Goal: Task Accomplishment & Management: Complete application form

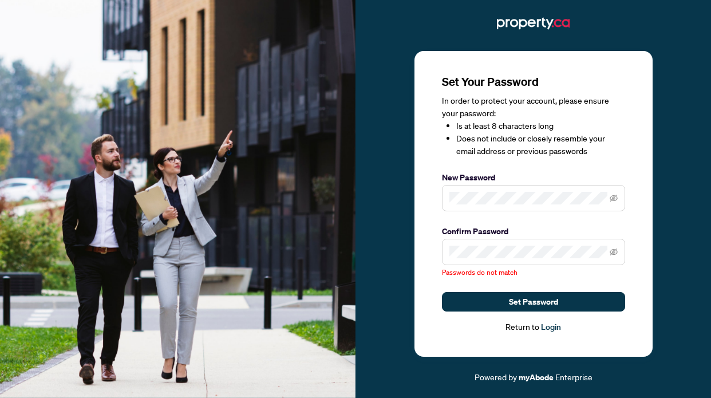
click at [617, 196] on span at bounding box center [533, 198] width 183 height 26
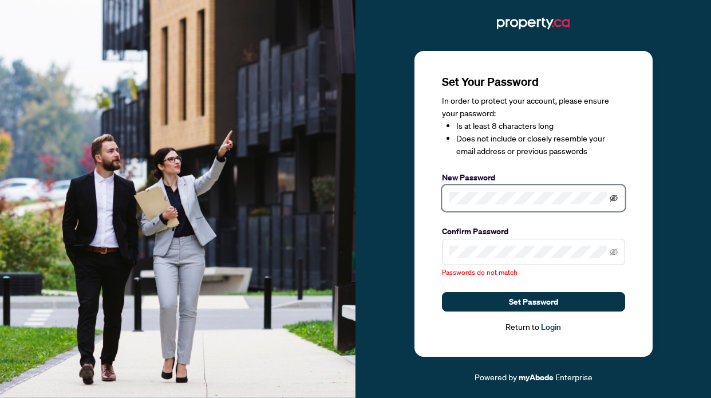
click at [616, 196] on icon "eye-invisible" at bounding box center [613, 198] width 8 height 7
click at [612, 255] on icon "eye-invisible" at bounding box center [613, 251] width 8 height 7
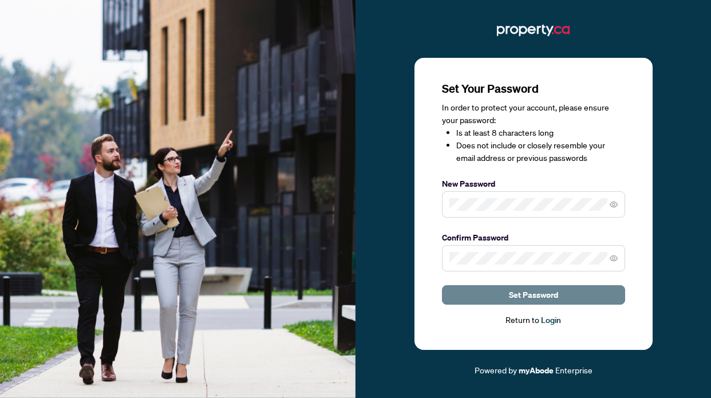
click at [504, 290] on button "Set Password" at bounding box center [533, 294] width 183 height 19
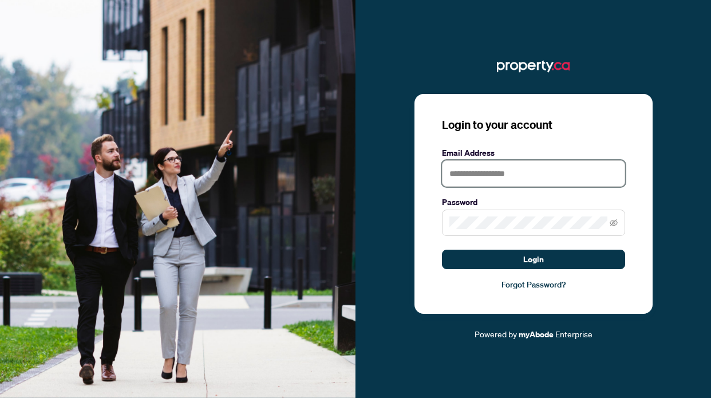
click at [518, 181] on input "text" at bounding box center [533, 173] width 183 height 26
type input "**********"
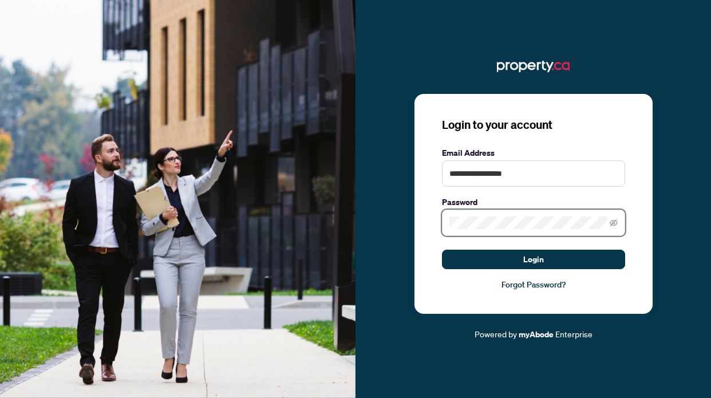
click at [442, 250] on button "Login" at bounding box center [533, 259] width 183 height 19
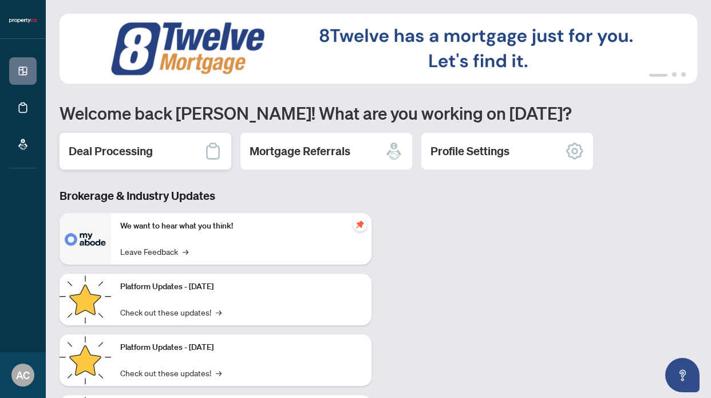
click at [215, 145] on icon at bounding box center [213, 151] width 18 height 18
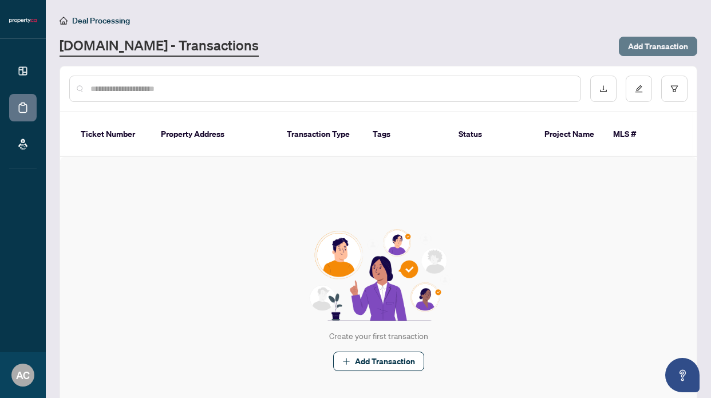
click at [635, 43] on span "Add Transaction" at bounding box center [658, 46] width 60 height 18
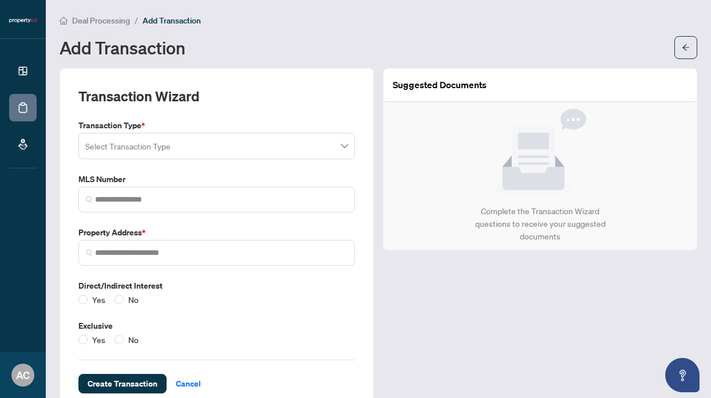
click at [295, 148] on input "search" at bounding box center [211, 147] width 252 height 25
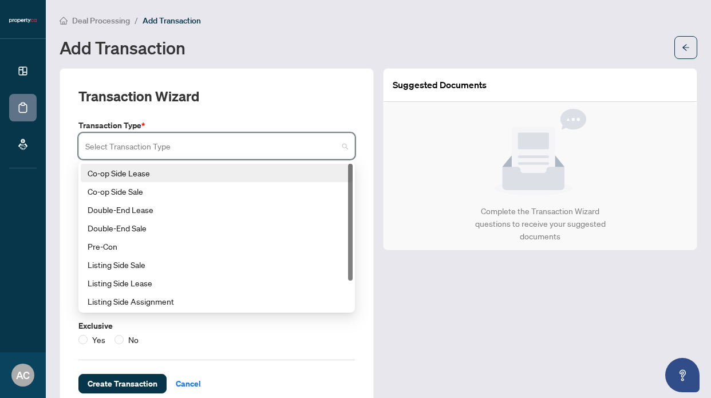
click at [288, 169] on div "Co-op Side Lease" at bounding box center [217, 173] width 258 height 13
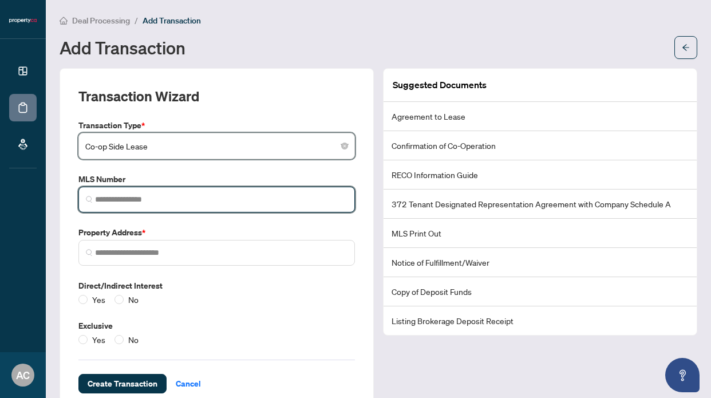
click at [158, 196] on input "search" at bounding box center [221, 199] width 252 height 12
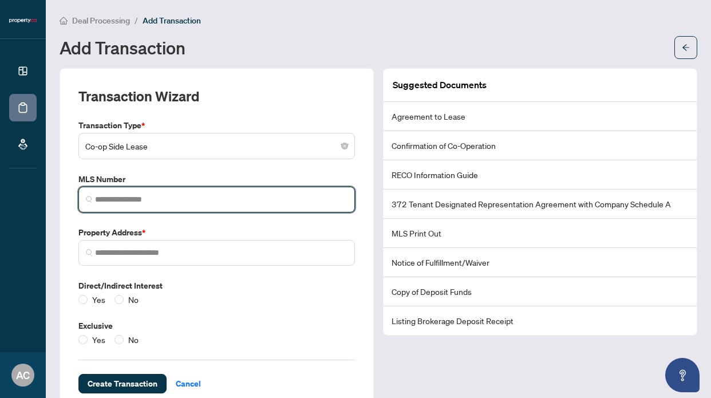
paste input "*********"
type input "*********"
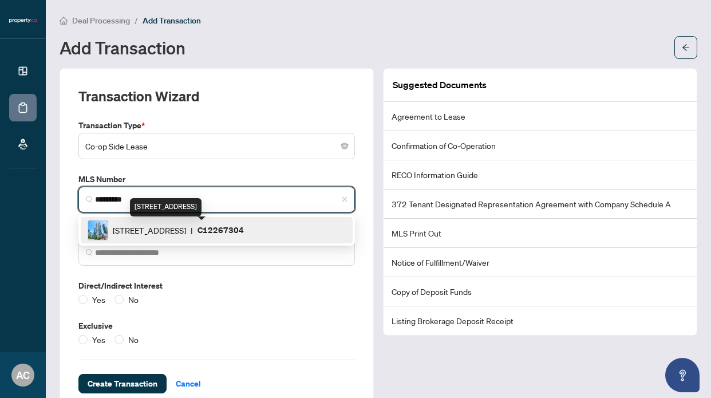
click at [166, 224] on span "15 Fort York Blvd, Toronto, Ontario M5V 3Y4, Canada" at bounding box center [149, 230] width 73 height 13
type input "**********"
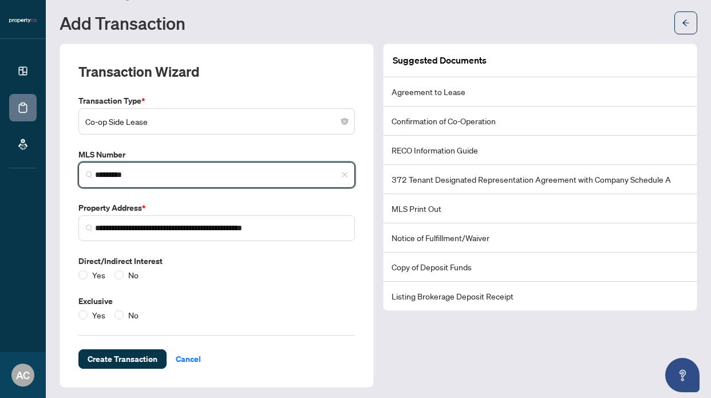
scroll to position [27, 0]
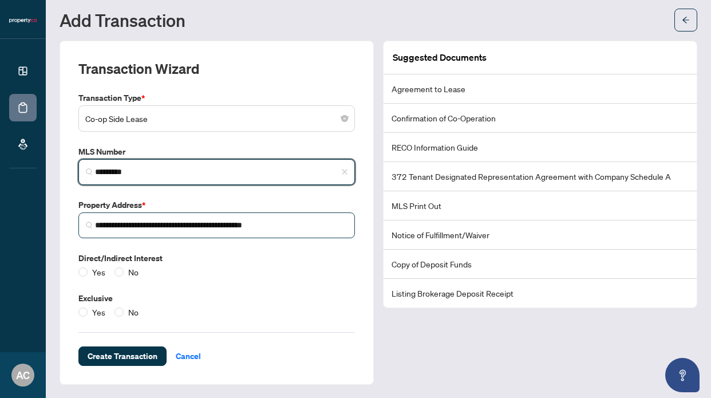
type input "*********"
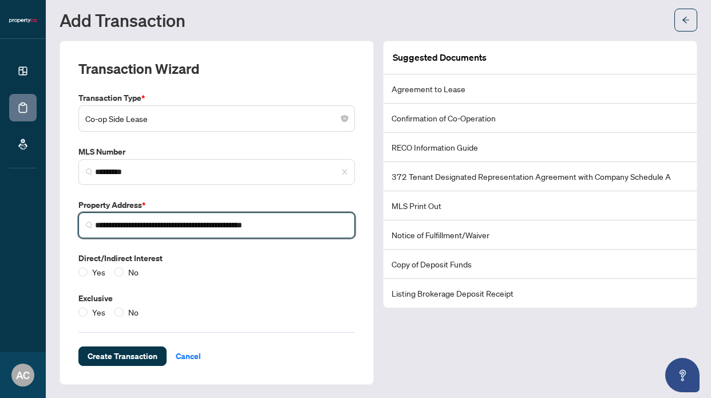
click at [155, 223] on input "**********" at bounding box center [221, 225] width 252 height 12
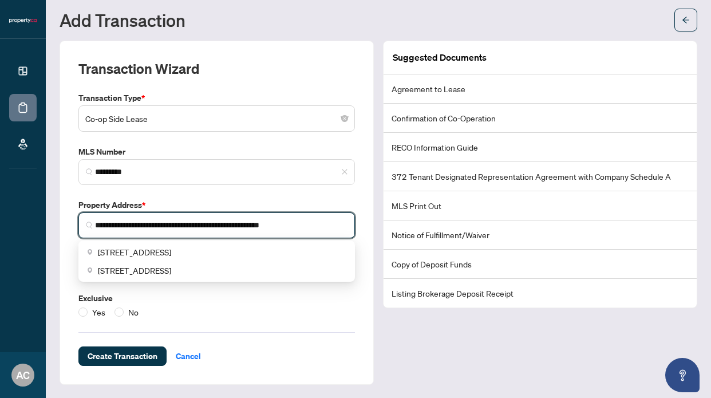
type input "**********"
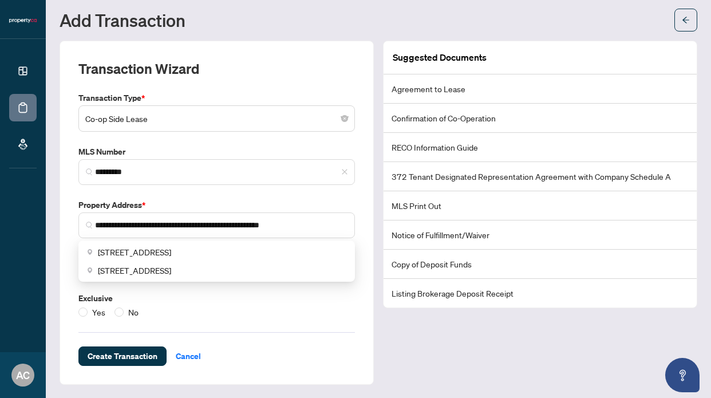
click at [181, 200] on label "Property Address *" at bounding box center [216, 205] width 276 height 13
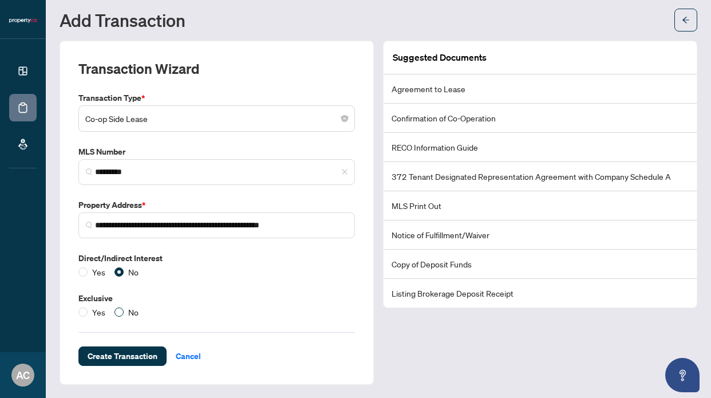
click at [124, 311] on span "No" at bounding box center [133, 312] width 19 height 13
click at [205, 117] on span "Co-op Side Lease" at bounding box center [216, 119] width 263 height 22
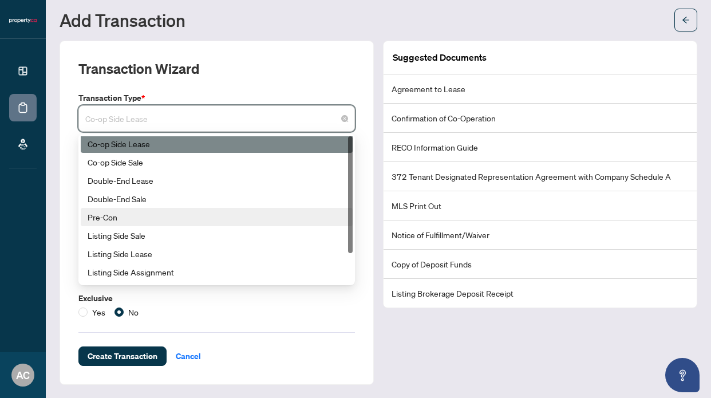
scroll to position [0, 0]
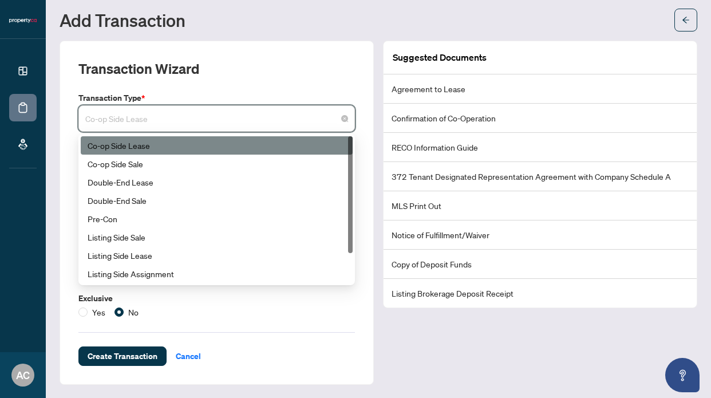
click at [203, 136] on div "Co-op Side Lease" at bounding box center [217, 145] width 272 height 18
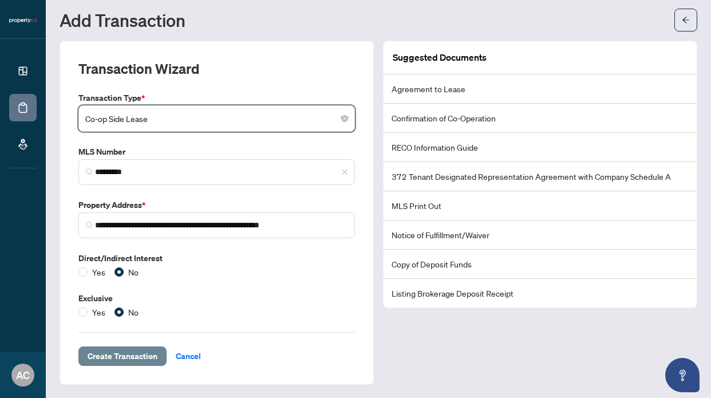
click at [133, 362] on span "Create Transaction" at bounding box center [123, 356] width 70 height 18
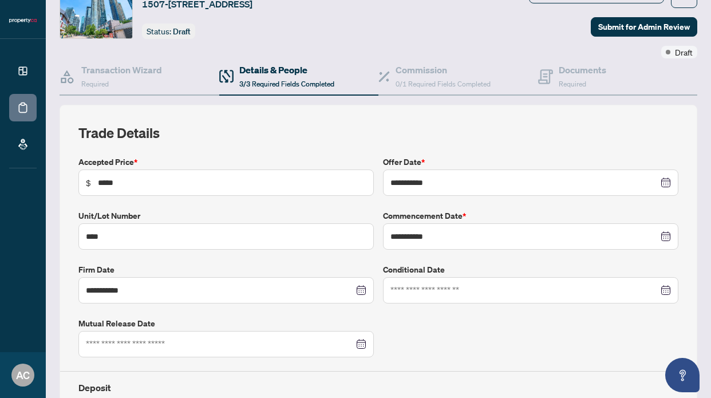
scroll to position [55, 0]
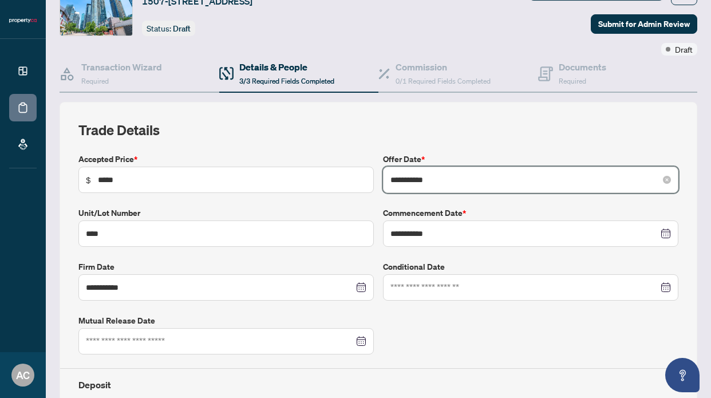
click at [613, 177] on input "**********" at bounding box center [524, 179] width 268 height 13
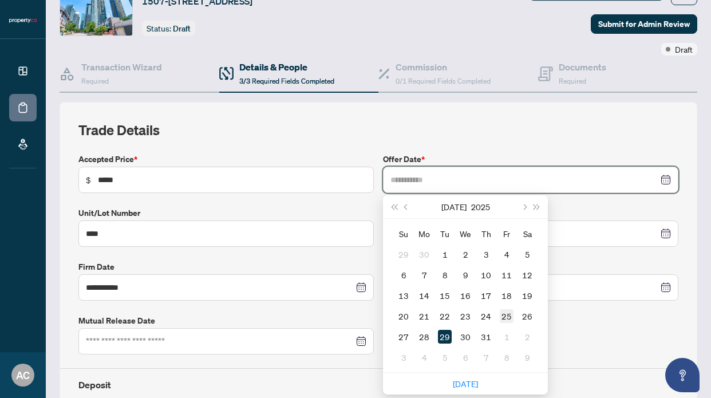
type input "**********"
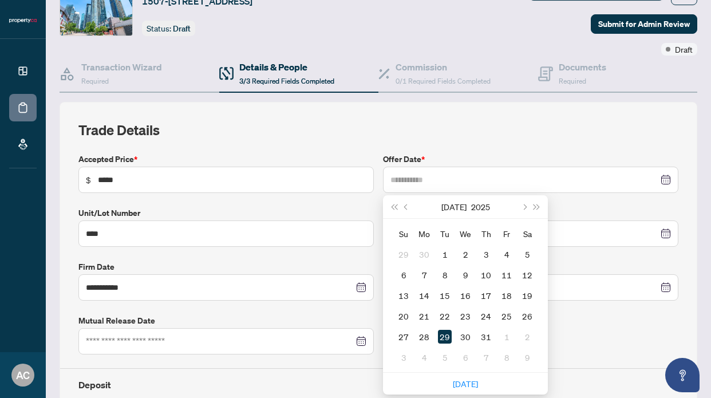
click at [504, 319] on div "25" at bounding box center [507, 316] width 14 height 14
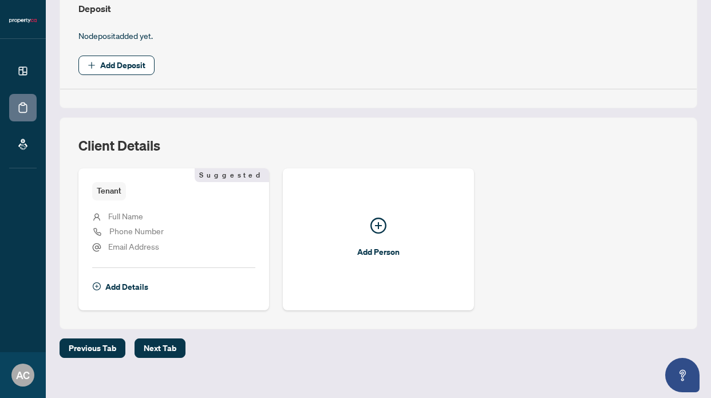
scroll to position [444, 0]
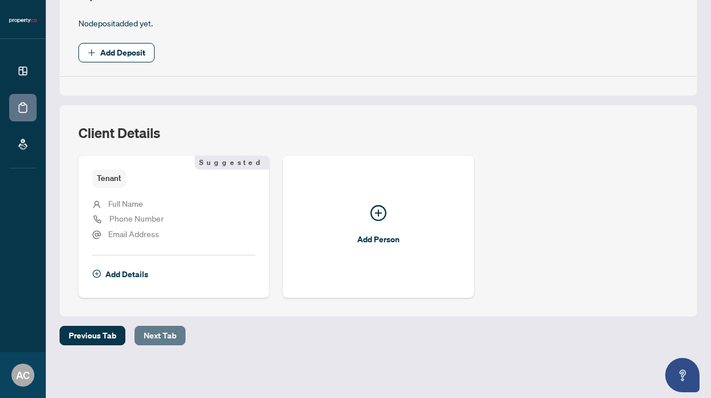
click at [156, 336] on span "Next Tab" at bounding box center [160, 335] width 33 height 18
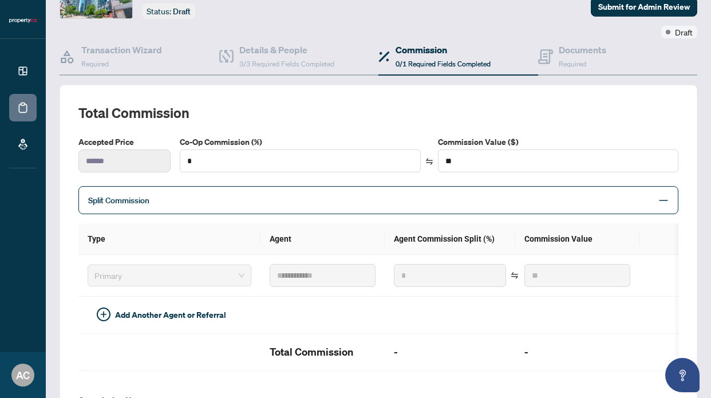
scroll to position [70, 0]
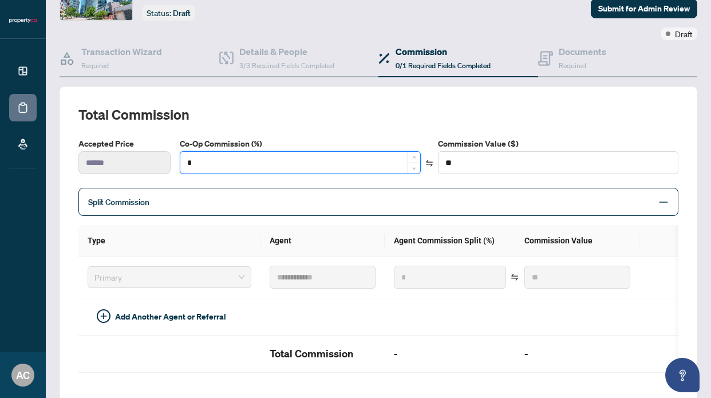
click at [250, 156] on input "*" at bounding box center [299, 163] width 239 height 22
type input "*"
type input "******"
type input "**"
type input "******"
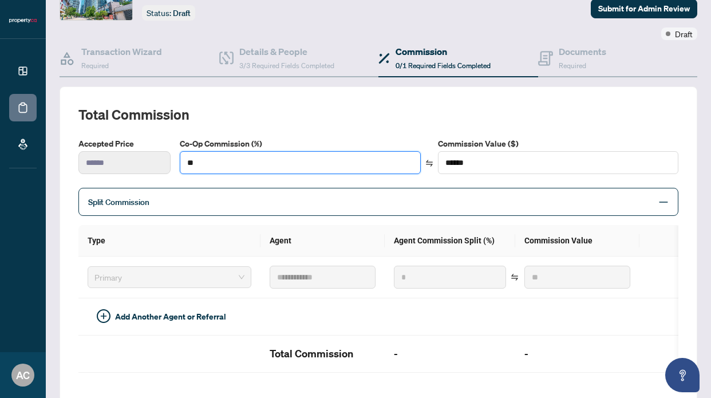
type input "**"
click at [290, 179] on div "Co-Op Commission (%) ** Commission Value ($) ******" at bounding box center [429, 160] width 508 height 46
click at [278, 199] on span "Split Commission" at bounding box center [369, 201] width 563 height 13
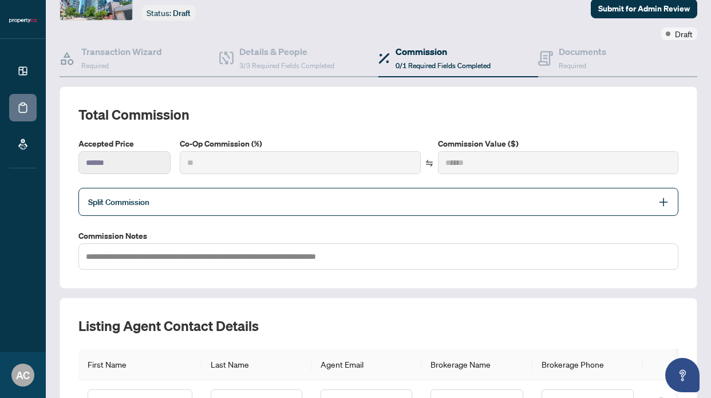
type input "***"
type input "******"
click at [278, 199] on span "Split Commission" at bounding box center [369, 201] width 563 height 13
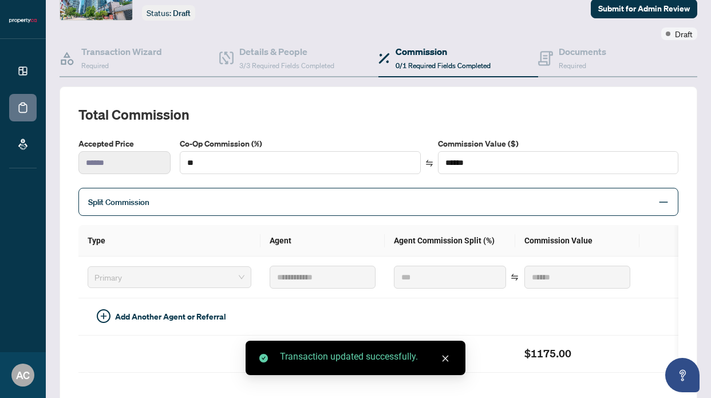
click at [278, 199] on span "Split Commission" at bounding box center [369, 201] width 563 height 13
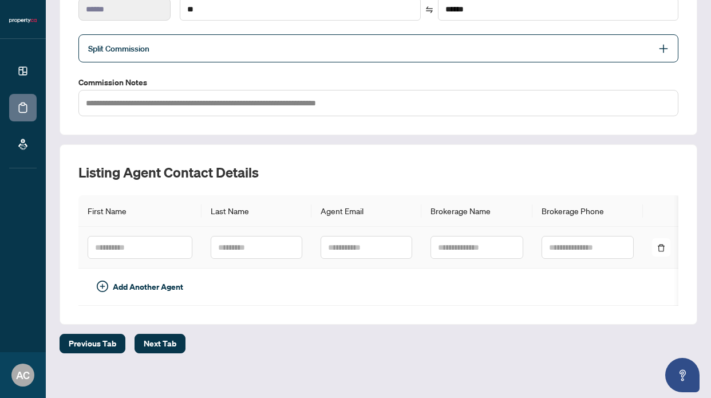
scroll to position [224, 0]
click at [159, 345] on span "Next Tab" at bounding box center [160, 343] width 33 height 18
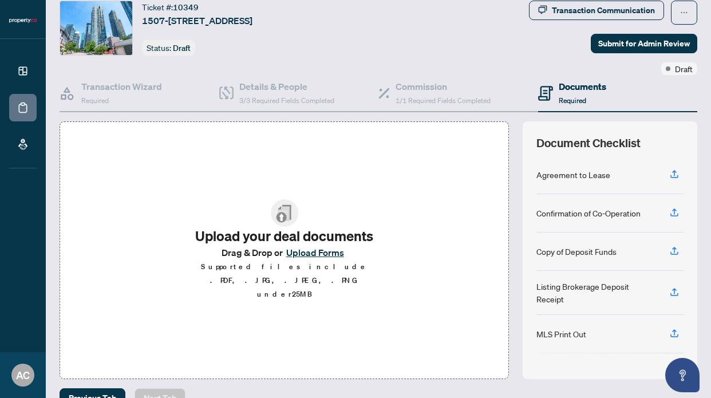
scroll to position [45, 0]
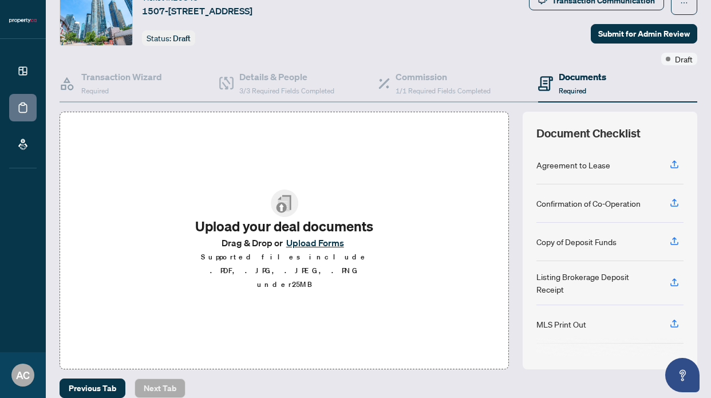
click at [252, 249] on span "Drag & Drop or Upload Forms" at bounding box center [284, 242] width 126 height 15
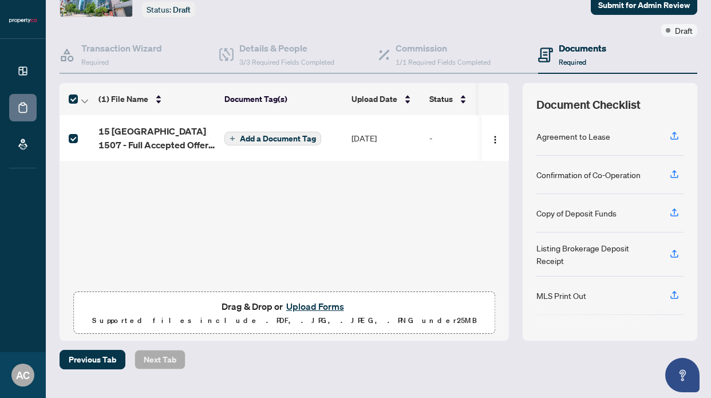
scroll to position [73, 0]
click at [675, 136] on icon "button" at bounding box center [674, 136] width 10 height 10
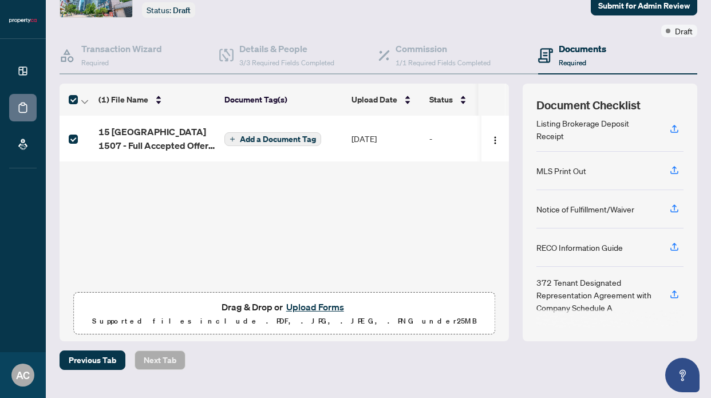
scroll to position [98, 0]
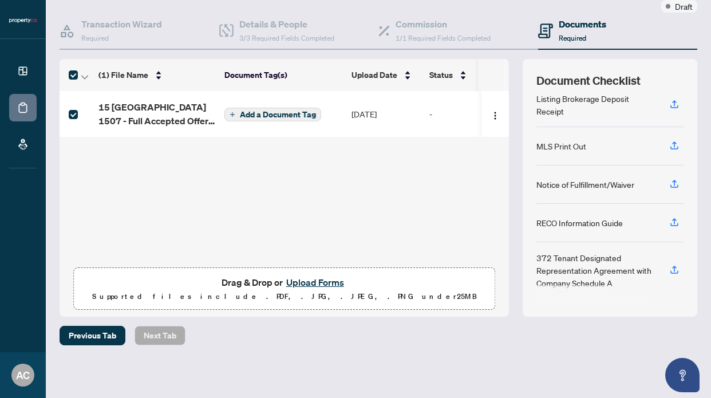
click at [243, 335] on div "Previous Tab Next Tab" at bounding box center [378, 335] width 637 height 19
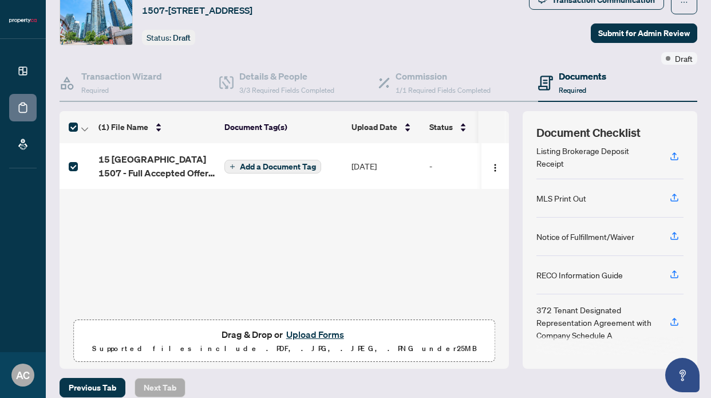
scroll to position [45, 0]
click at [581, 86] on span "Required" at bounding box center [572, 90] width 27 height 9
click at [491, 164] on img "button" at bounding box center [494, 168] width 9 height 9
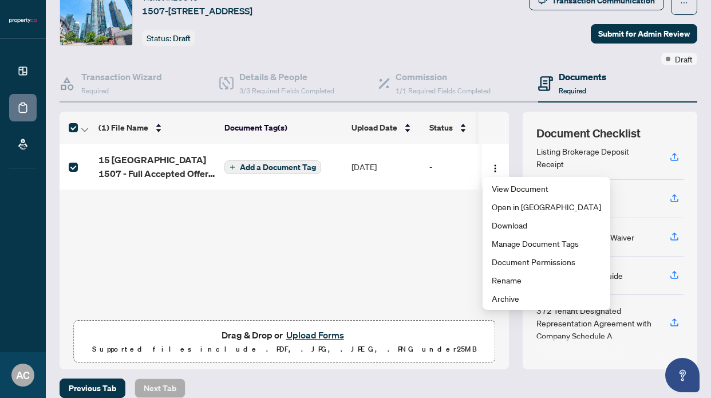
click at [429, 227] on div "(1) File Name Document Tag(s) Upload Date Status 15 Fort York 1507 - Full Accep…" at bounding box center [284, 241] width 449 height 258
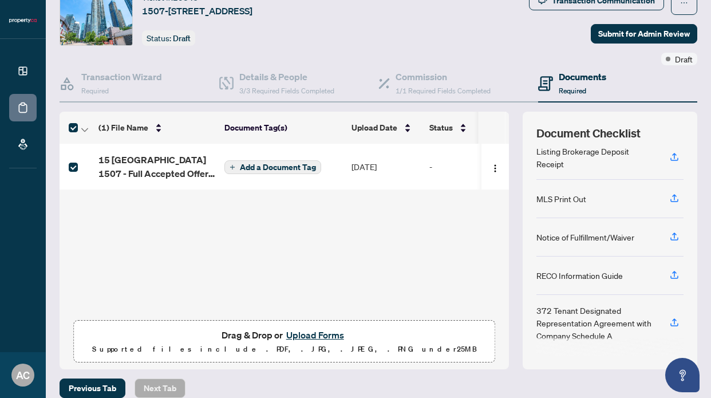
click at [300, 163] on span "Add a Document Tag" at bounding box center [278, 167] width 76 height 8
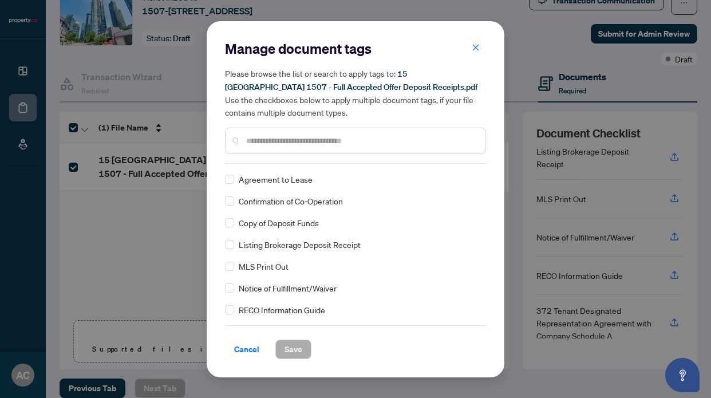
click at [287, 177] on span "Agreement to Lease" at bounding box center [276, 179] width 74 height 13
click at [229, 227] on label at bounding box center [229, 222] width 9 height 13
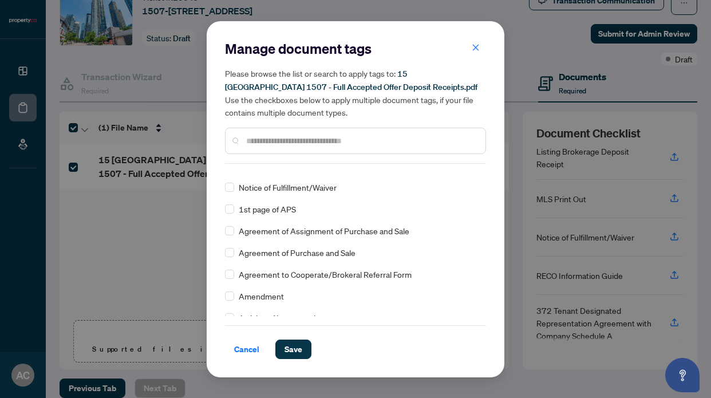
scroll to position [167, 0]
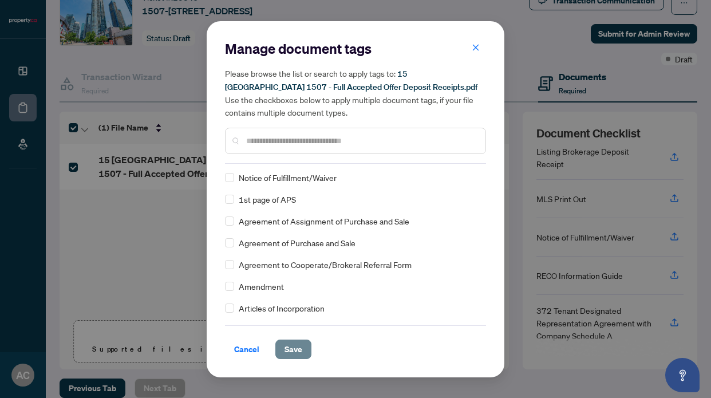
click at [290, 353] on span "Save" at bounding box center [293, 349] width 18 height 18
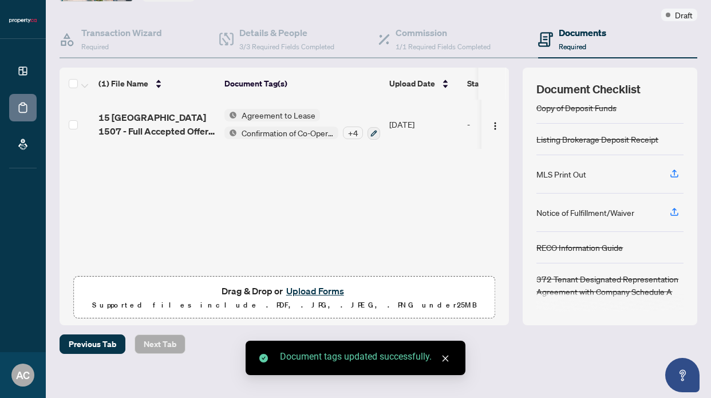
scroll to position [98, 0]
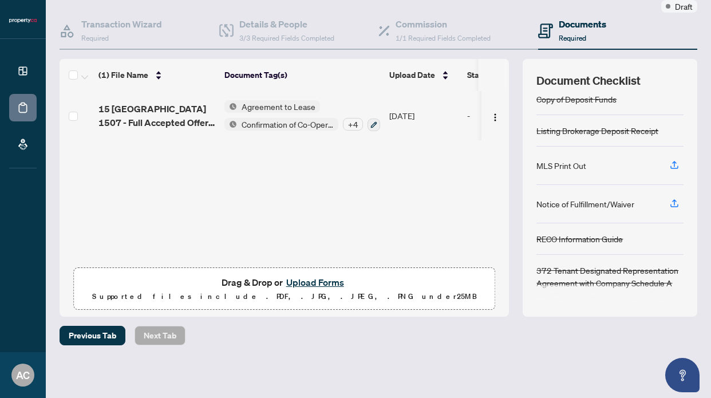
click at [213, 338] on div "Previous Tab Next Tab" at bounding box center [378, 335] width 637 height 19
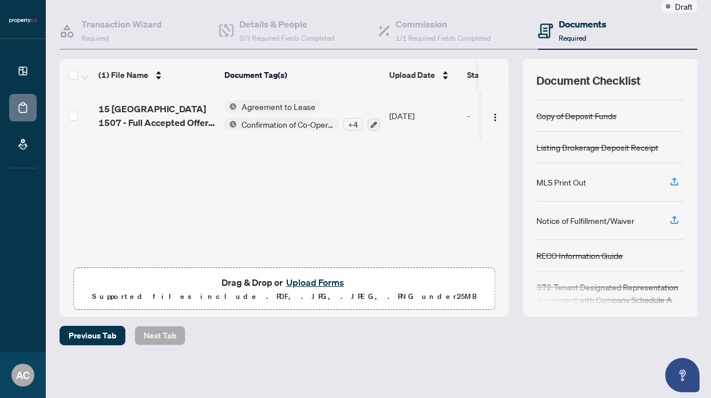
scroll to position [73, 0]
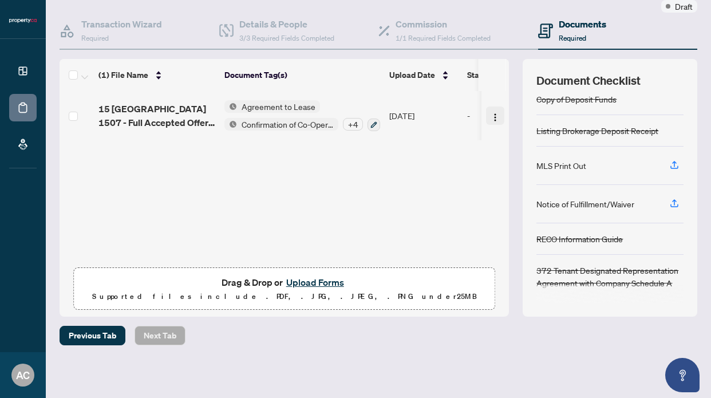
click at [490, 117] on img "button" at bounding box center [494, 117] width 9 height 9
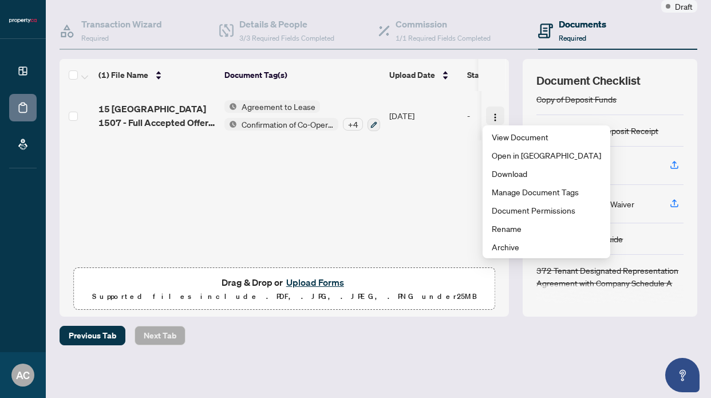
click at [490, 117] on img "button" at bounding box center [494, 117] width 9 height 9
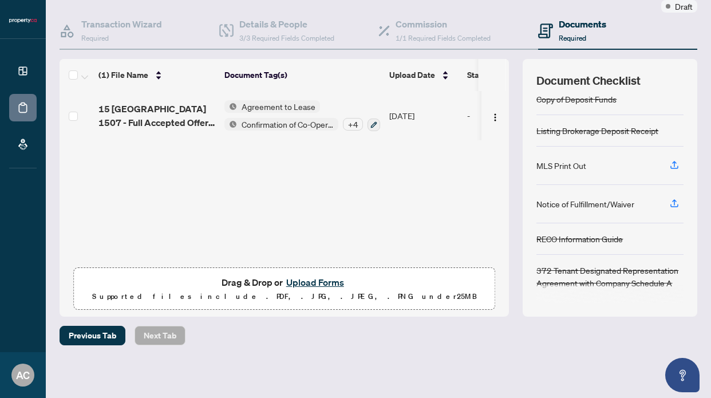
click at [354, 121] on div "+ 4" at bounding box center [353, 124] width 20 height 13
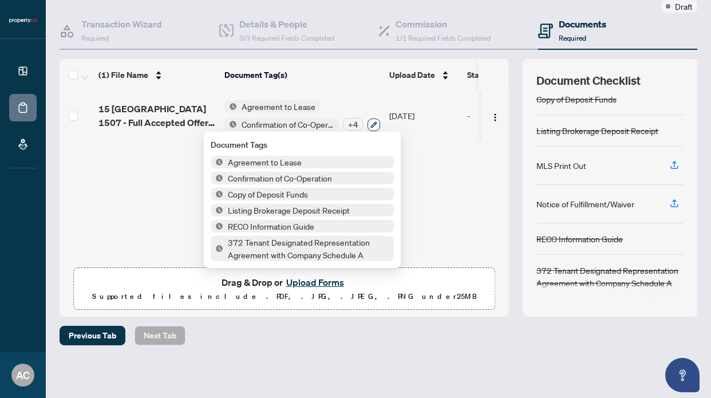
click at [374, 124] on icon "button" at bounding box center [373, 124] width 7 height 7
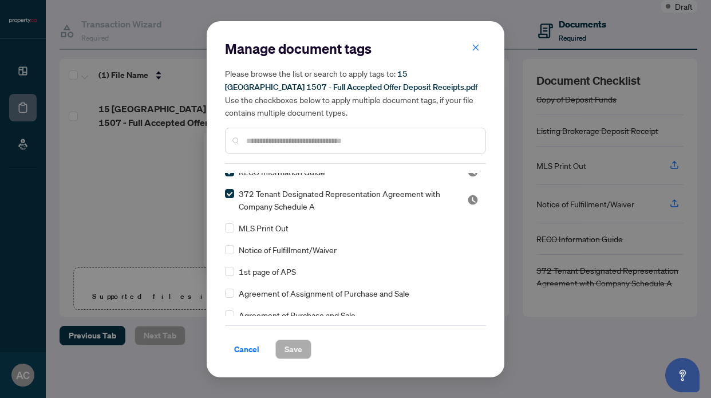
scroll to position [95, 0]
click at [270, 228] on span "MLS Print Out" at bounding box center [264, 227] width 50 height 13
click at [232, 232] on label at bounding box center [229, 227] width 9 height 13
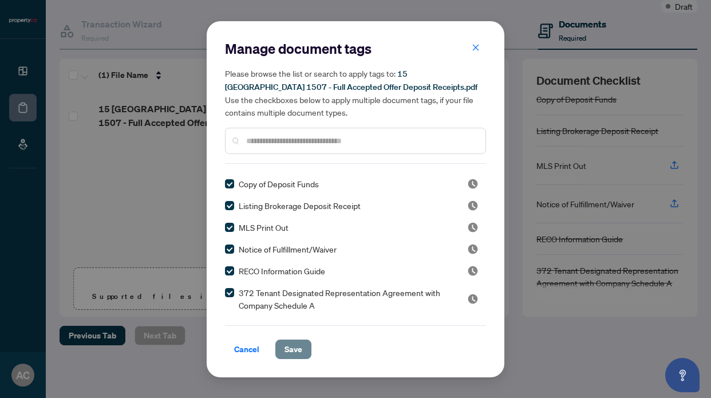
click at [284, 353] on span "Save" at bounding box center [293, 349] width 18 height 18
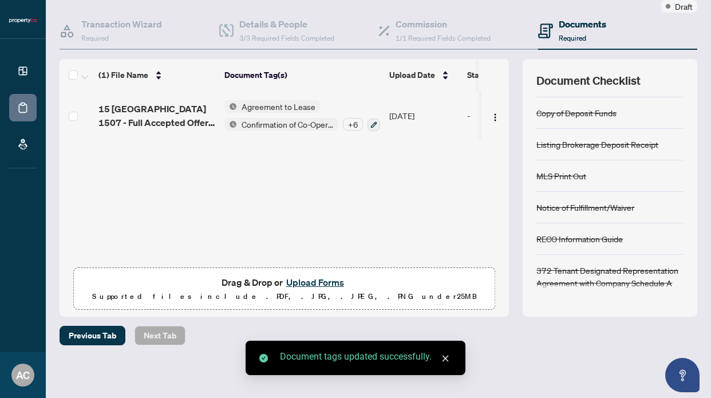
scroll to position [0, 0]
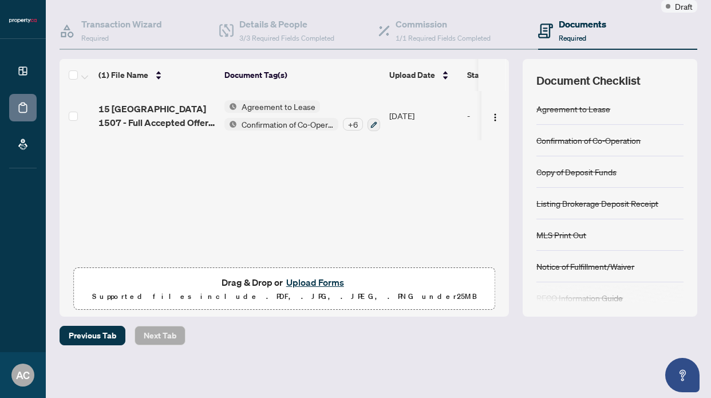
click at [298, 337] on div "Previous Tab Next Tab" at bounding box center [378, 335] width 637 height 19
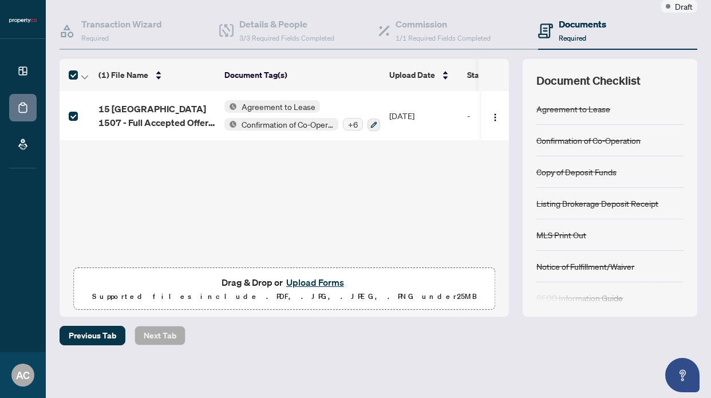
click at [143, 220] on div "(1) File Name Document Tag(s) Upload Date Status 15 Fort York 1507 - Full Accep…" at bounding box center [284, 188] width 449 height 258
click at [493, 114] on img "button" at bounding box center [494, 117] width 9 height 9
click at [452, 158] on div "(1) File Name Document Tag(s) Upload Date Status 15 Fort York 1507 - Full Accep…" at bounding box center [284, 188] width 449 height 258
click at [672, 376] on button "Open asap" at bounding box center [682, 375] width 34 height 34
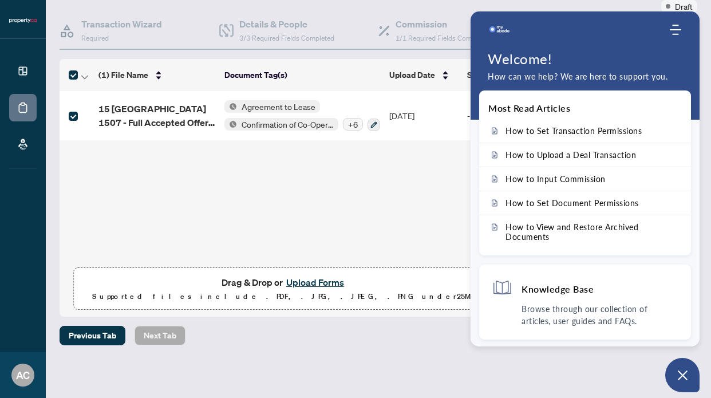
click at [446, 225] on div "(1) File Name Document Tag(s) Upload Date Status 15 Fort York 1507 - Full Accep…" at bounding box center [284, 188] width 449 height 258
click at [213, 335] on div "Previous Tab Next Tab" at bounding box center [378, 335] width 637 height 19
click at [667, 26] on div at bounding box center [578, 29] width 180 height 23
click at [676, 31] on icon "Modules Menu" at bounding box center [675, 29] width 11 height 11
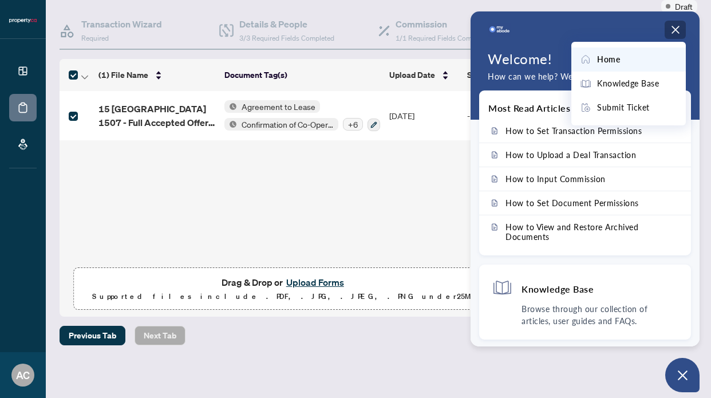
click at [677, 33] on use "Modules Menu" at bounding box center [674, 29] width 7 height 7
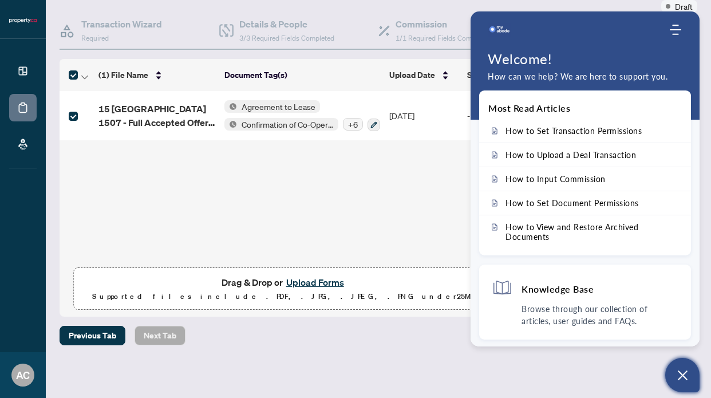
click at [677, 377] on icon "Open asap" at bounding box center [682, 375] width 14 height 14
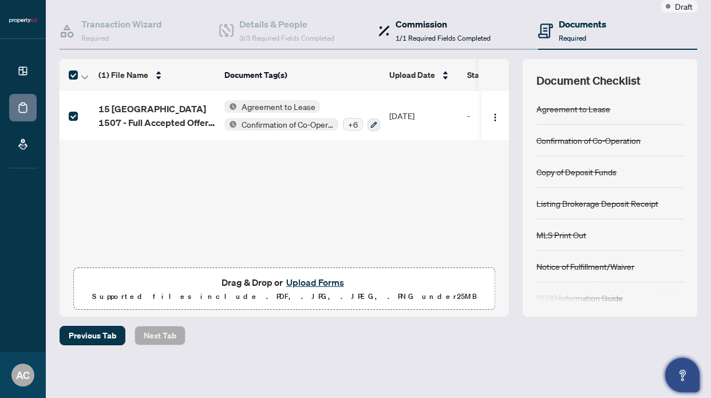
click at [446, 25] on h4 "Commission" at bounding box center [442, 24] width 95 height 14
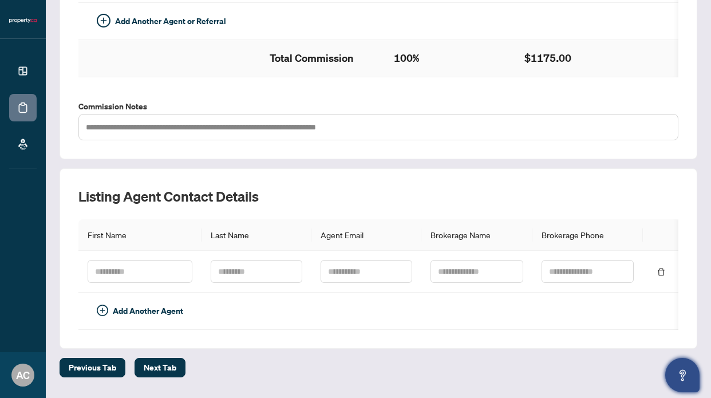
scroll to position [397, 0]
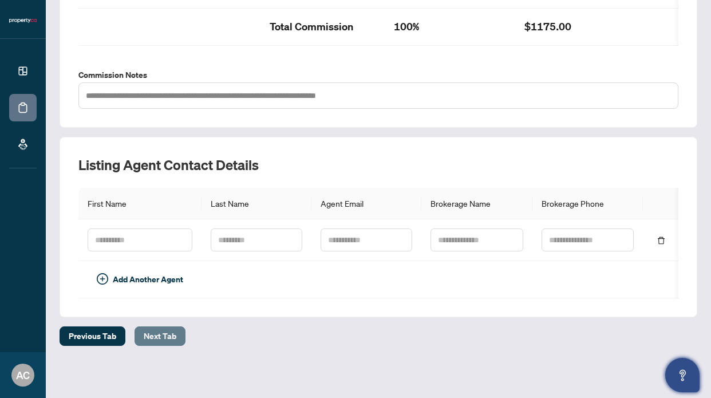
click at [155, 338] on span "Next Tab" at bounding box center [160, 336] width 33 height 18
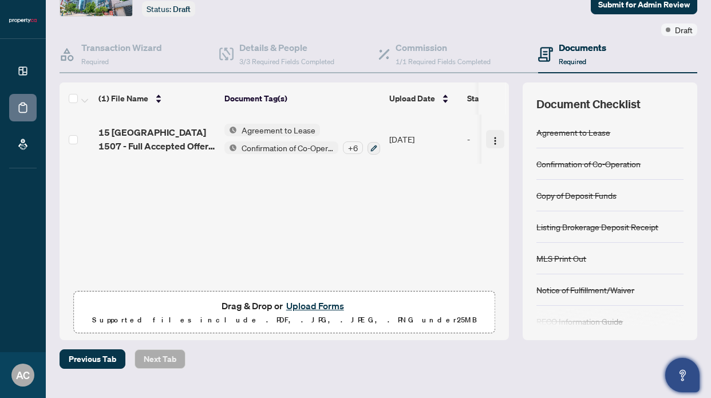
click at [490, 140] on img "button" at bounding box center [494, 140] width 9 height 9
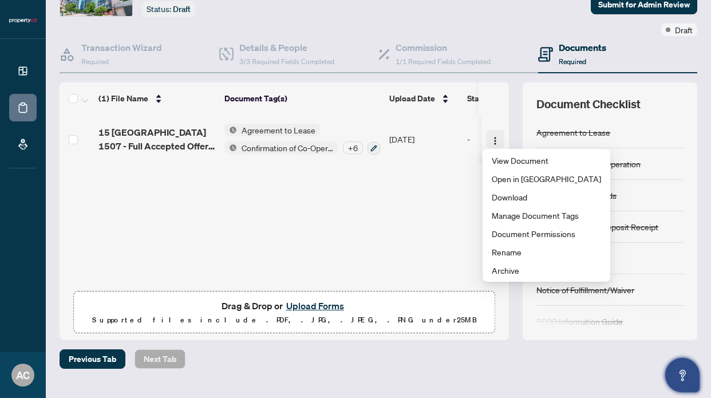
click at [490, 141] on img "button" at bounding box center [494, 140] width 9 height 9
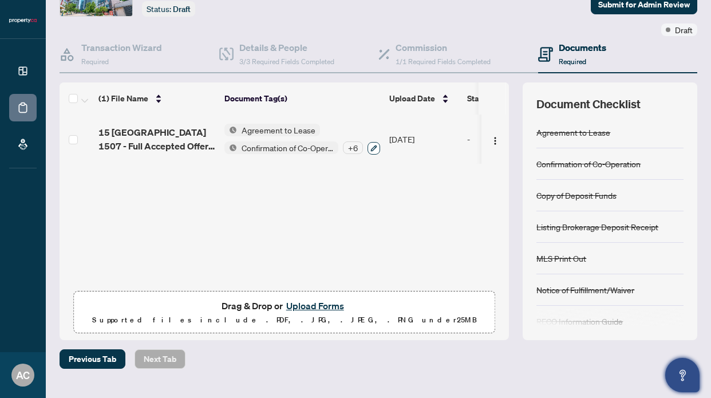
click at [373, 147] on icon "button" at bounding box center [373, 148] width 7 height 7
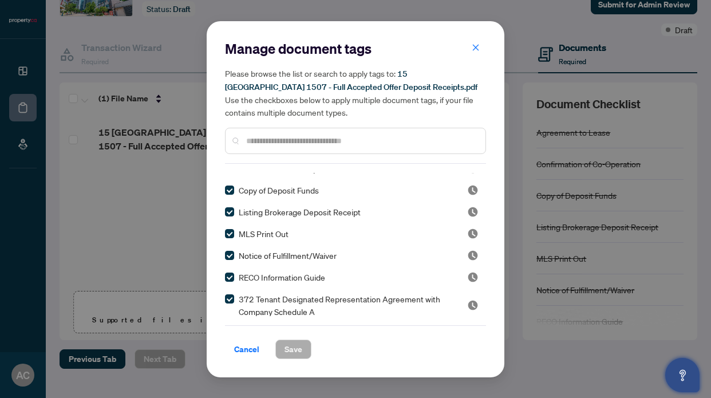
scroll to position [35, 0]
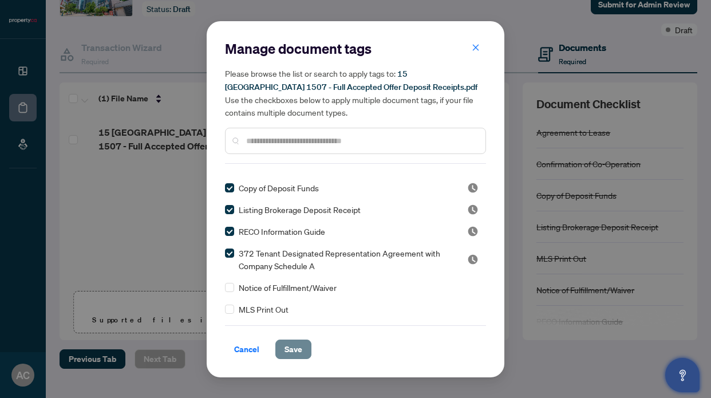
click at [300, 348] on span "Save" at bounding box center [293, 349] width 18 height 18
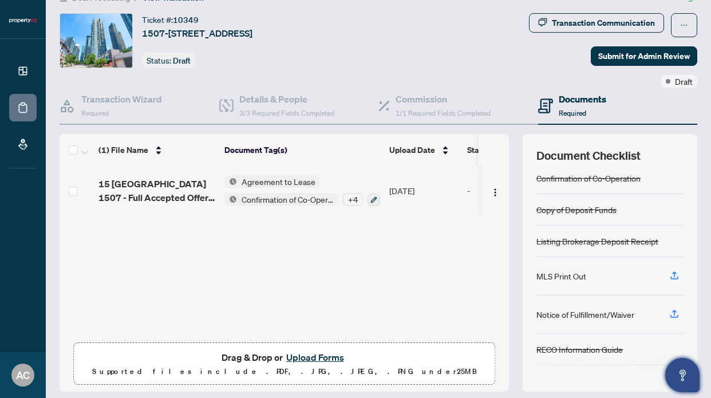
scroll to position [0, 0]
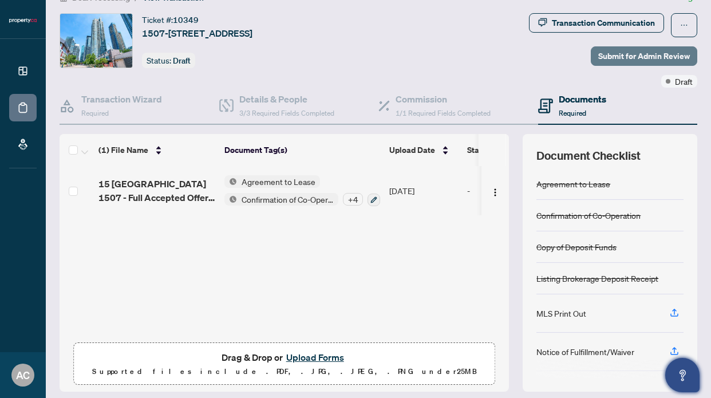
click at [650, 54] on span "Submit for Admin Review" at bounding box center [644, 56] width 92 height 18
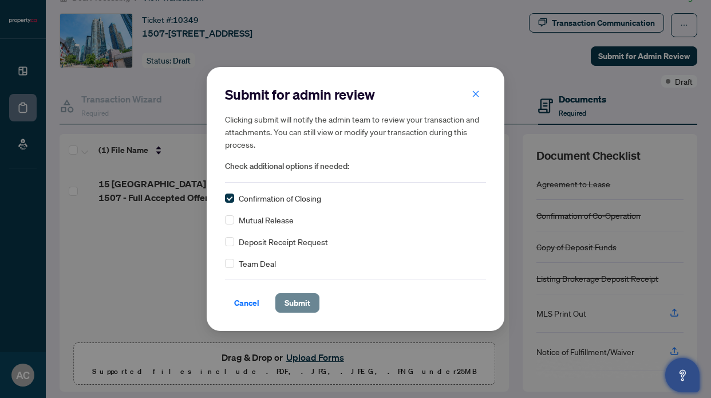
click at [308, 310] on span "Submit" at bounding box center [297, 303] width 26 height 18
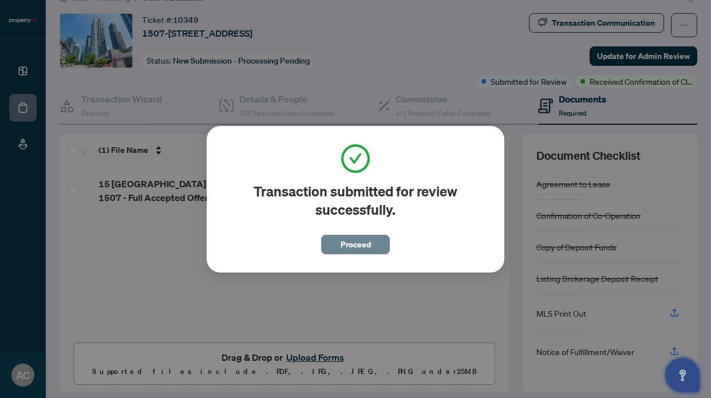
click at [347, 252] on span "Proceed" at bounding box center [355, 244] width 30 height 18
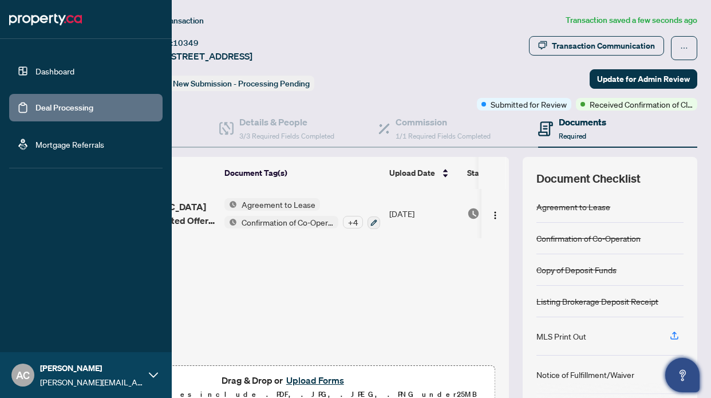
click at [35, 75] on link "Dashboard" at bounding box center [54, 71] width 39 height 10
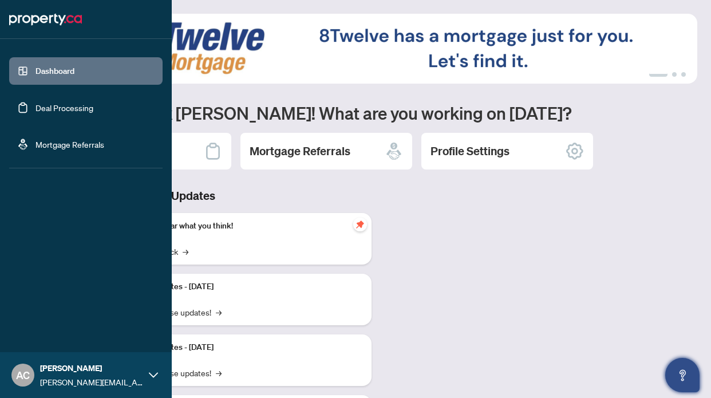
click at [35, 102] on link "Deal Processing" at bounding box center [64, 107] width 58 height 10
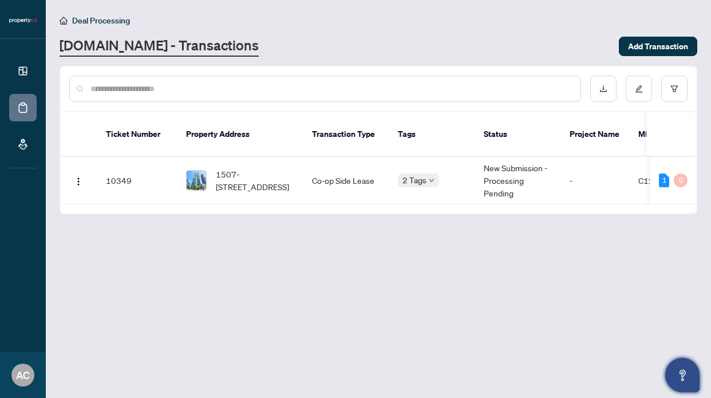
click at [232, 230] on main "Deal Processing [DOMAIN_NAME] - Transactions Add Transaction Ticket Number Prop…" at bounding box center [378, 199] width 665 height 398
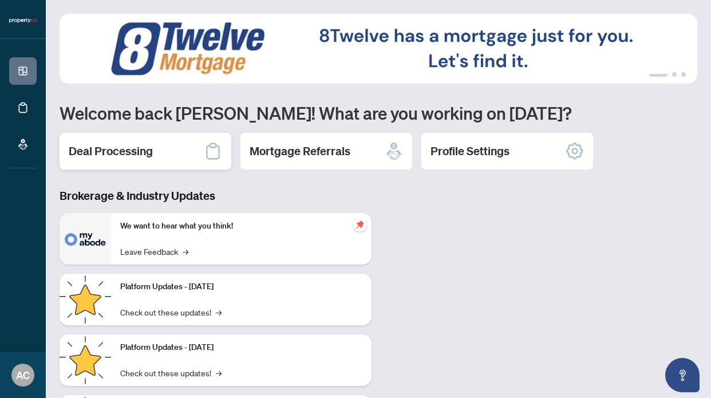
click at [205, 154] on icon at bounding box center [213, 151] width 18 height 18
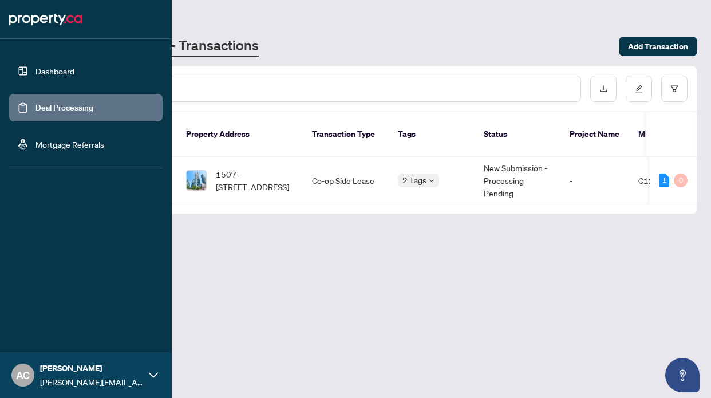
click at [74, 66] on link "Dashboard" at bounding box center [54, 71] width 39 height 10
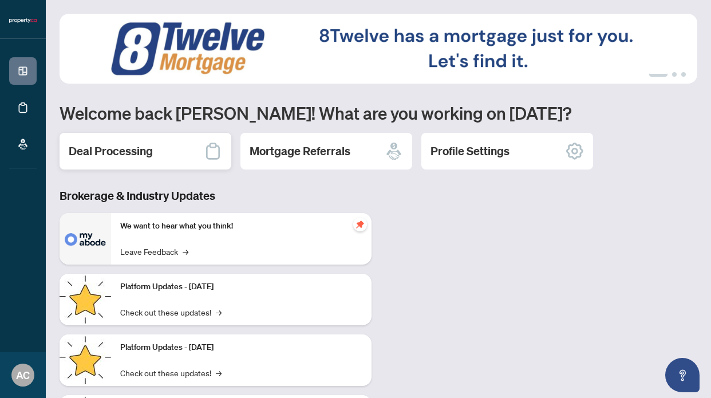
click at [189, 141] on div "Deal Processing" at bounding box center [146, 151] width 172 height 37
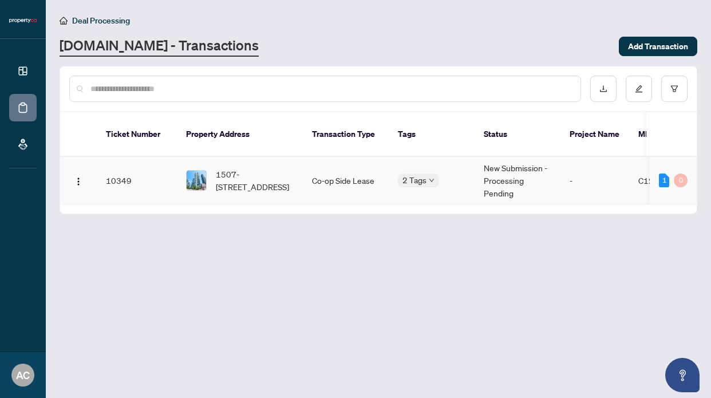
click at [398, 173] on div "2 Tags" at bounding box center [418, 179] width 41 height 13
click at [402, 216] on main "Deal Processing [DOMAIN_NAME] - Transactions Add Transaction Ticket Number Prop…" at bounding box center [378, 199] width 665 height 398
